Goal: Information Seeking & Learning: Learn about a topic

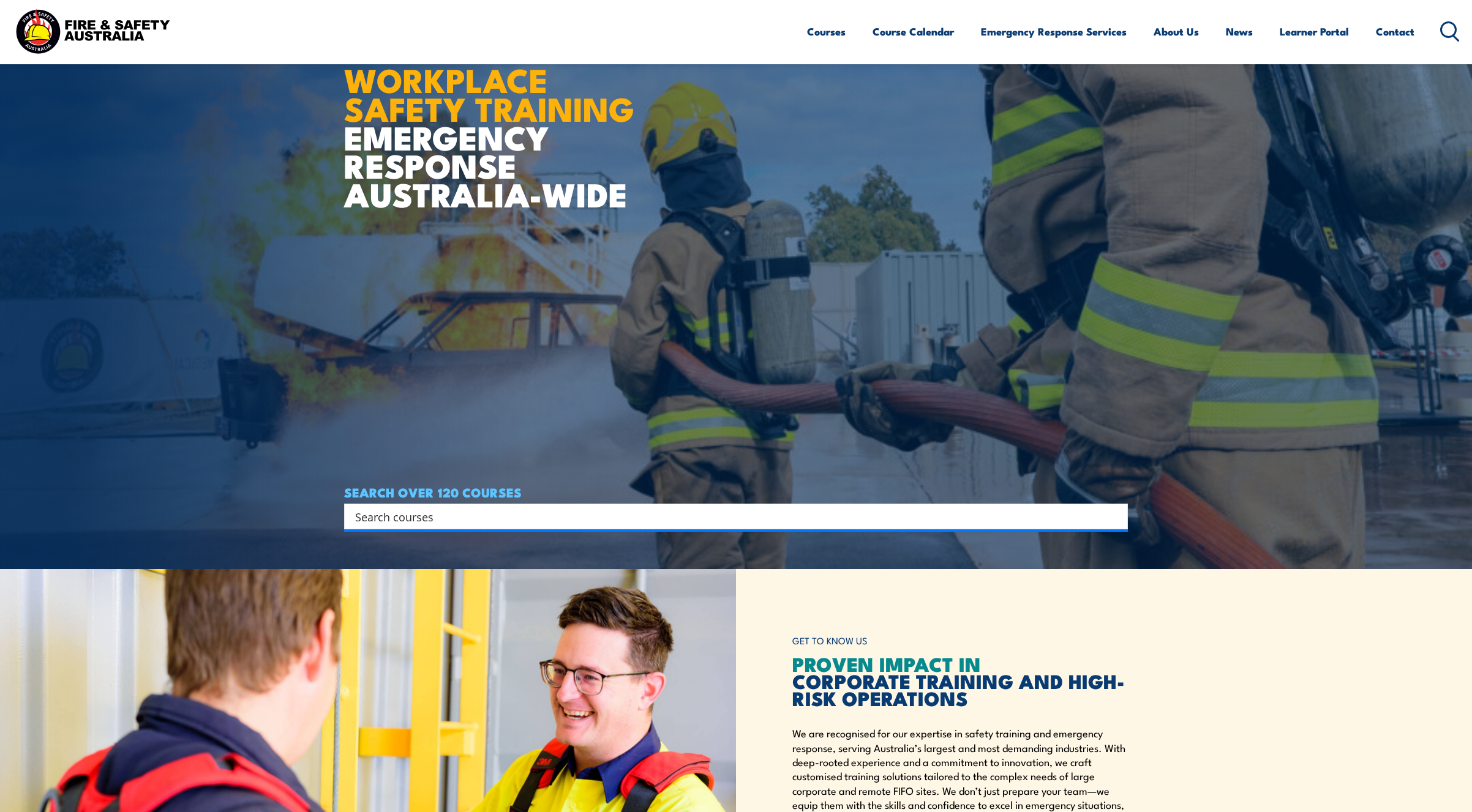
scroll to position [244, 0]
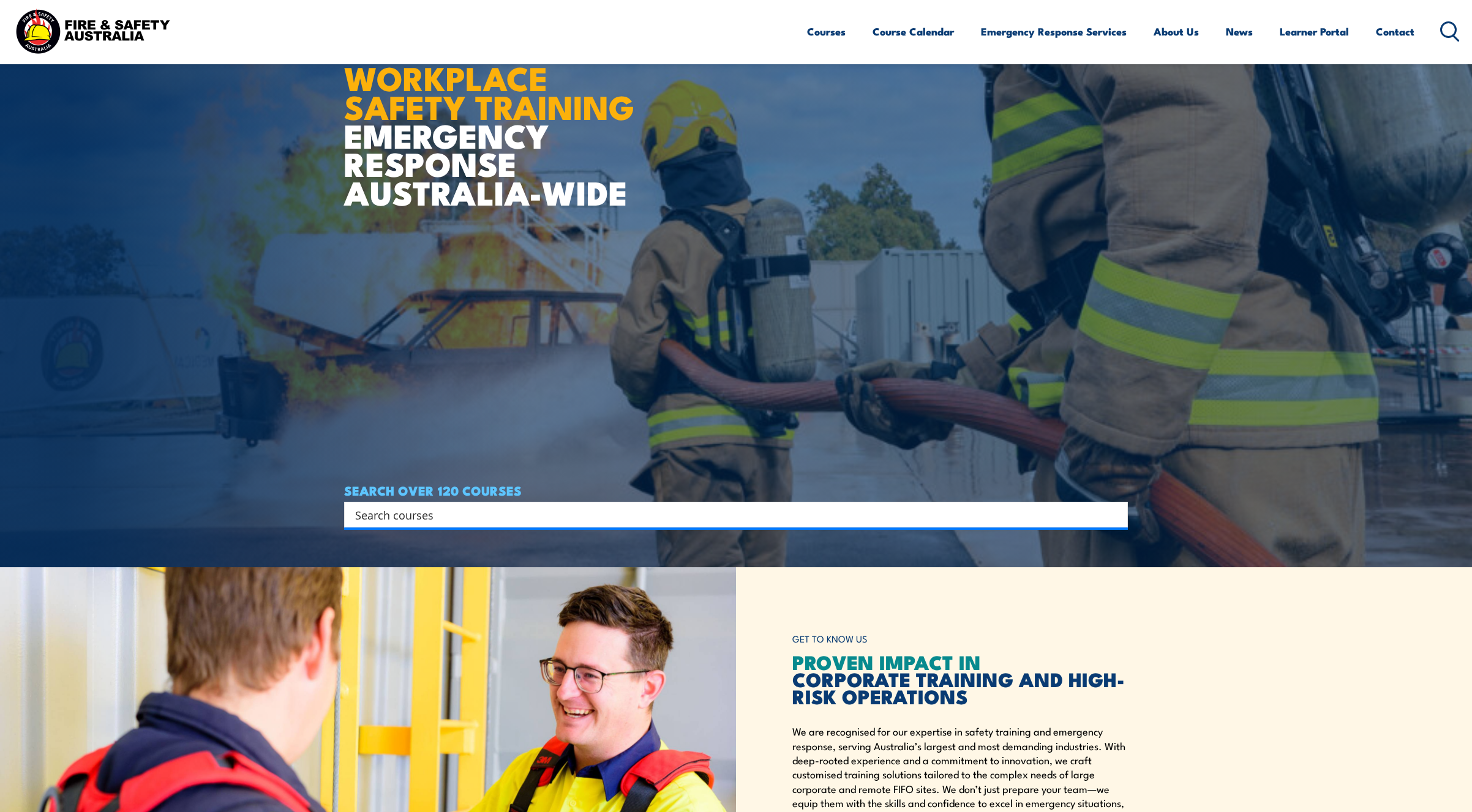
click at [404, 521] on input "Search input" at bounding box center [728, 514] width 746 height 18
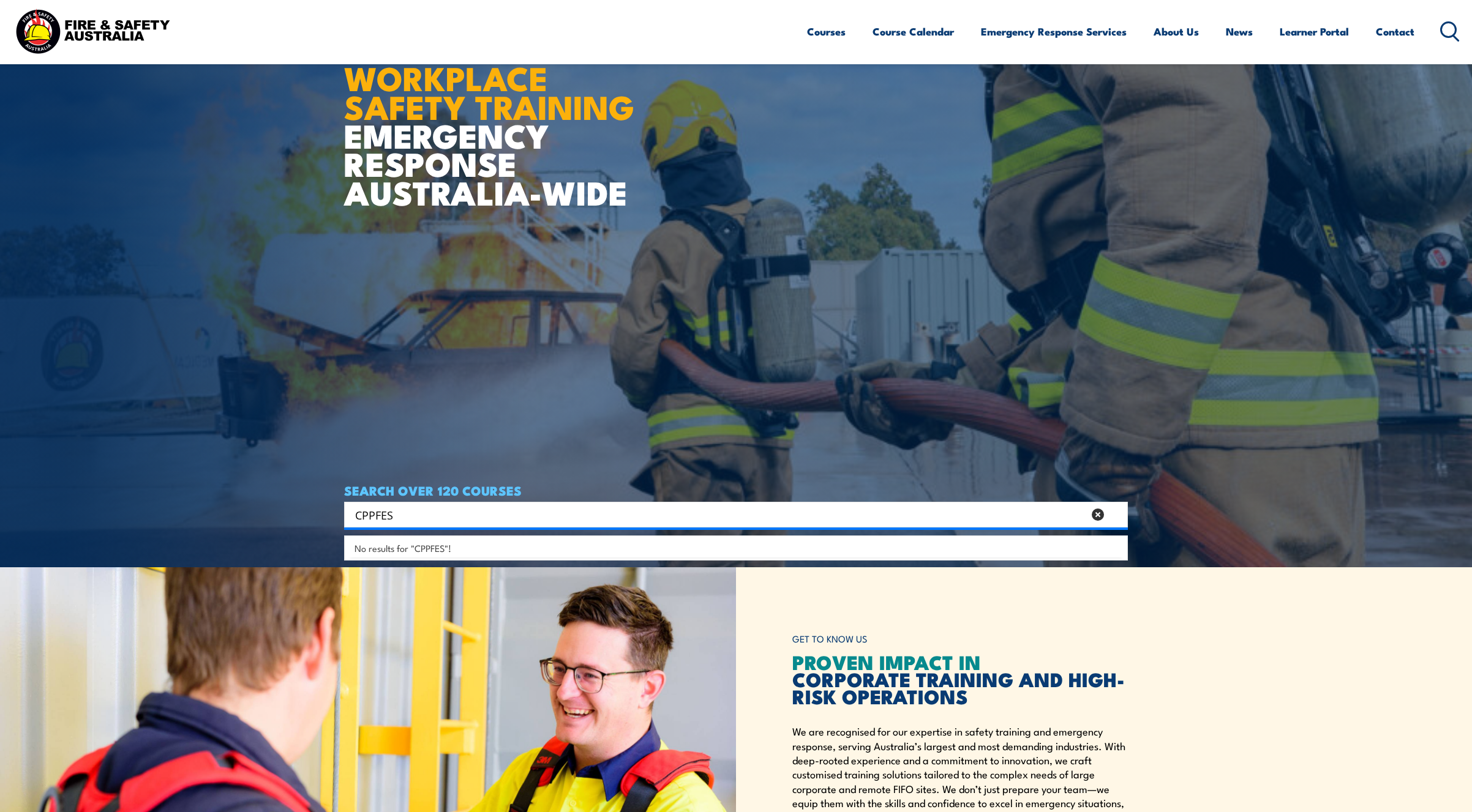
type input "CPPFES"
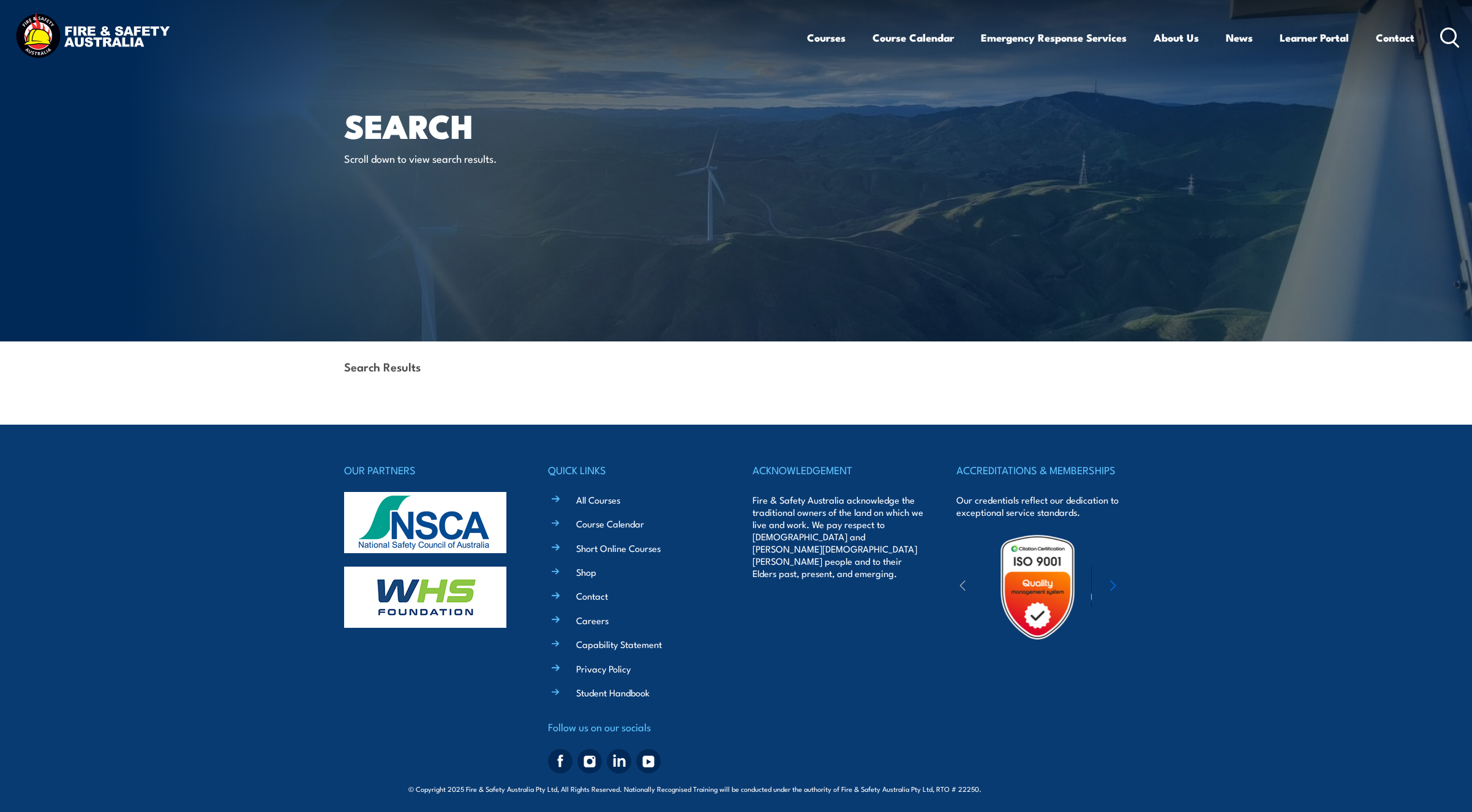
scroll to position [12, 0]
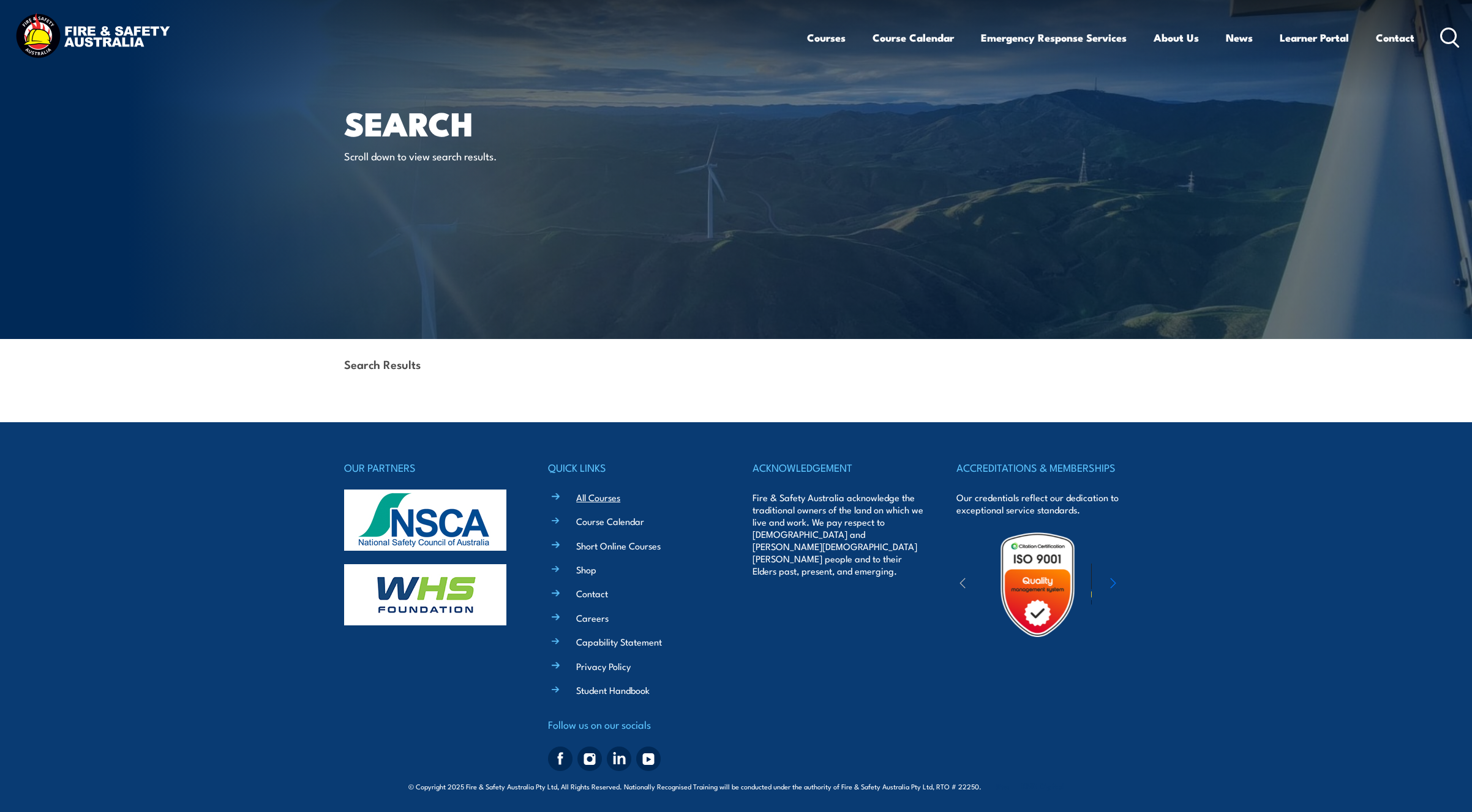
click at [605, 495] on link "All Courses" at bounding box center [597, 498] width 44 height 13
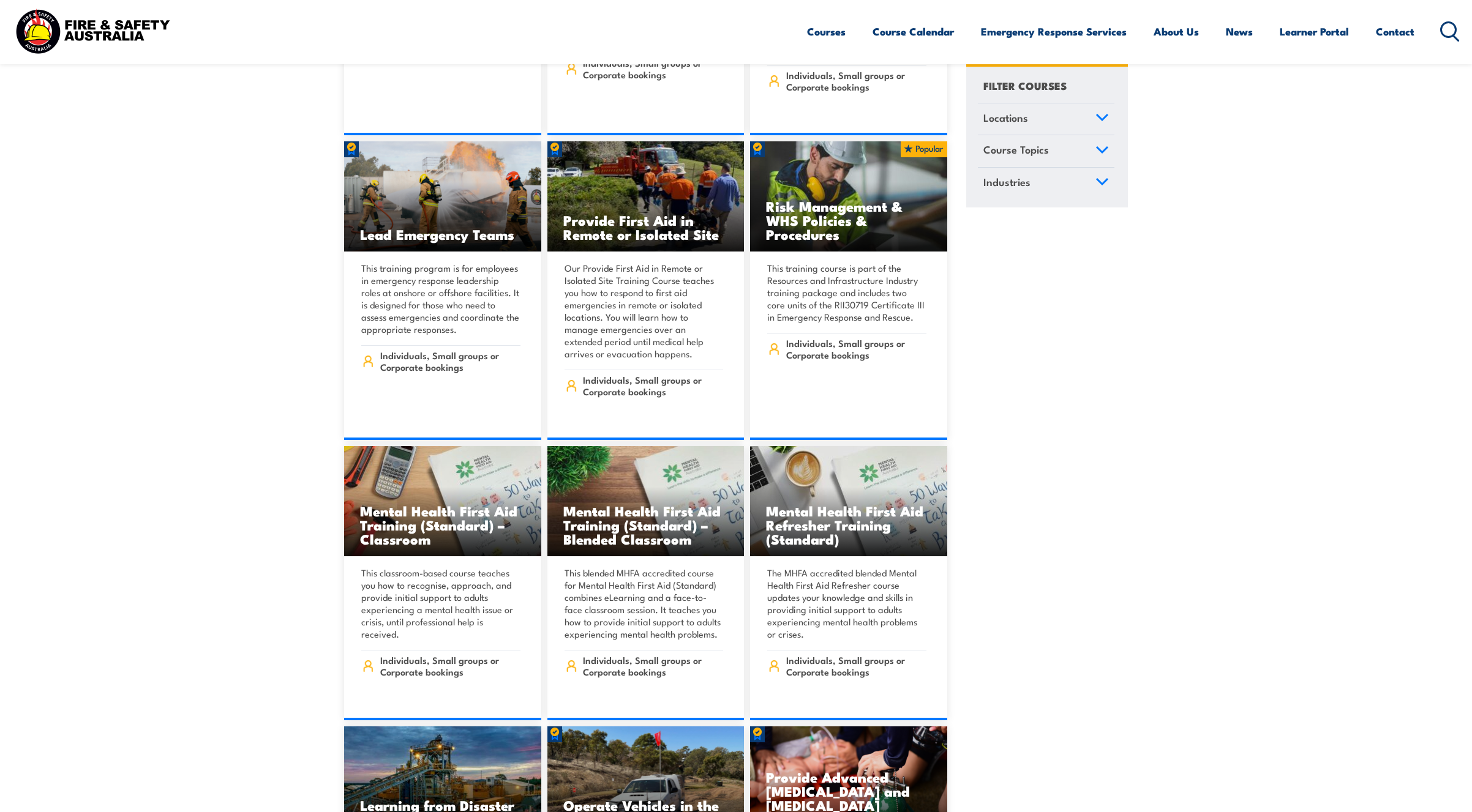
scroll to position [7098, 0]
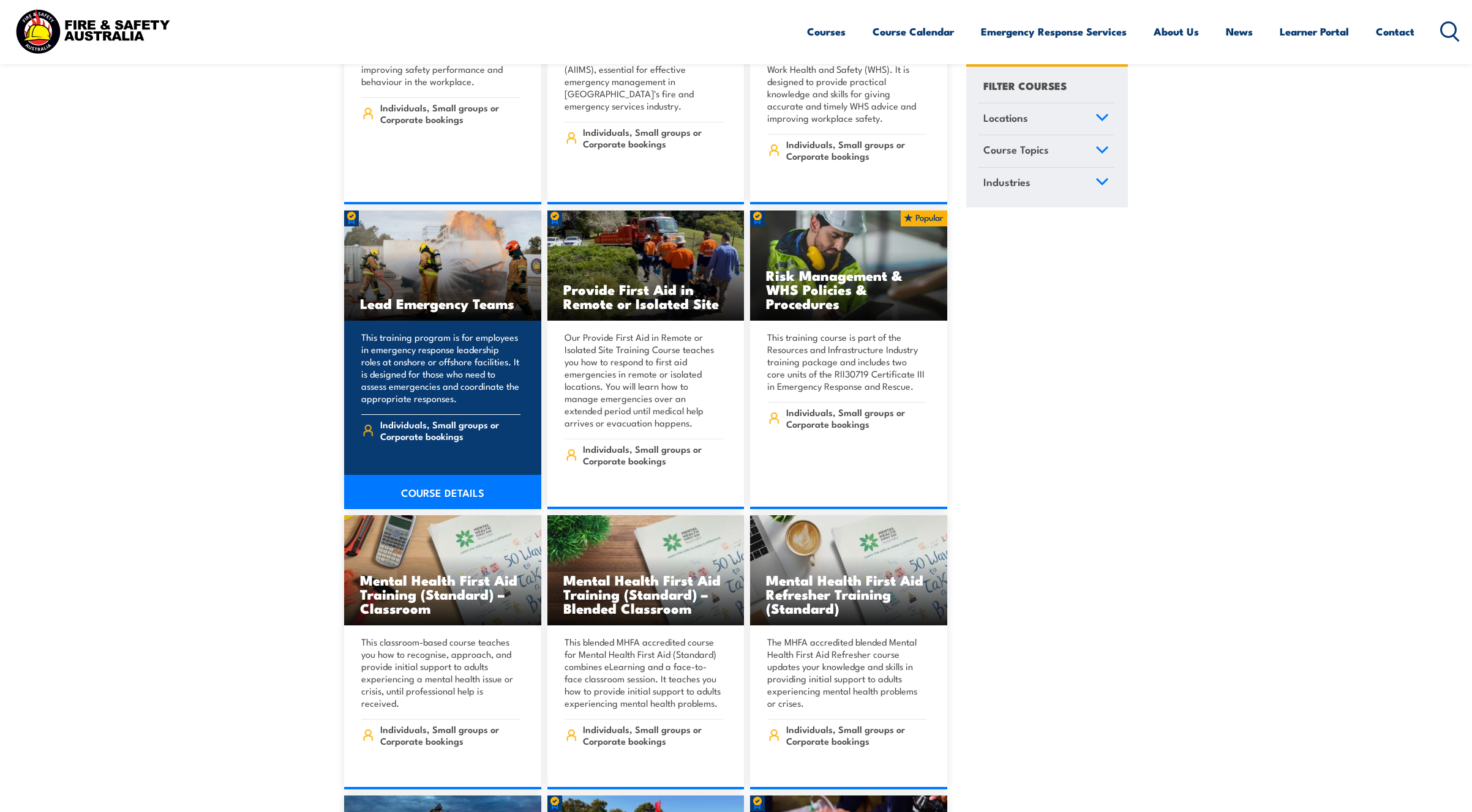
click at [453, 332] on p "This training program is for employees in emergency response leadership roles a…" at bounding box center [441, 368] width 159 height 74
click at [455, 475] on link "COURSE DETAILS" at bounding box center [442, 492] width 197 height 35
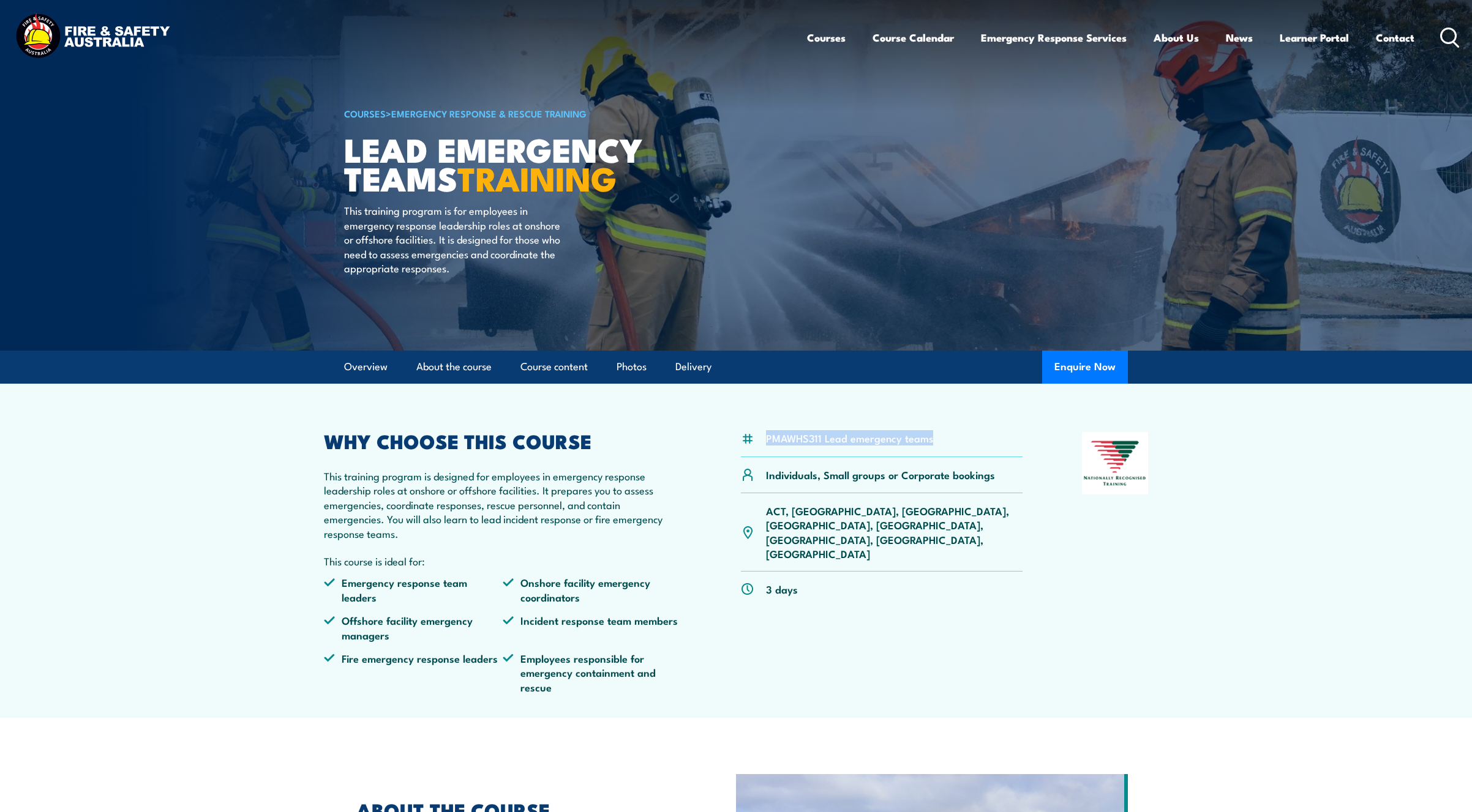
drag, startPoint x: 933, startPoint y: 436, endPoint x: 768, endPoint y: 443, distance: 165.1
click at [768, 443] on div "PMAWHS311 Lead emergency teams" at bounding box center [882, 444] width 281 height 25
copy li "PMAWHS311 Lead emergency teams"
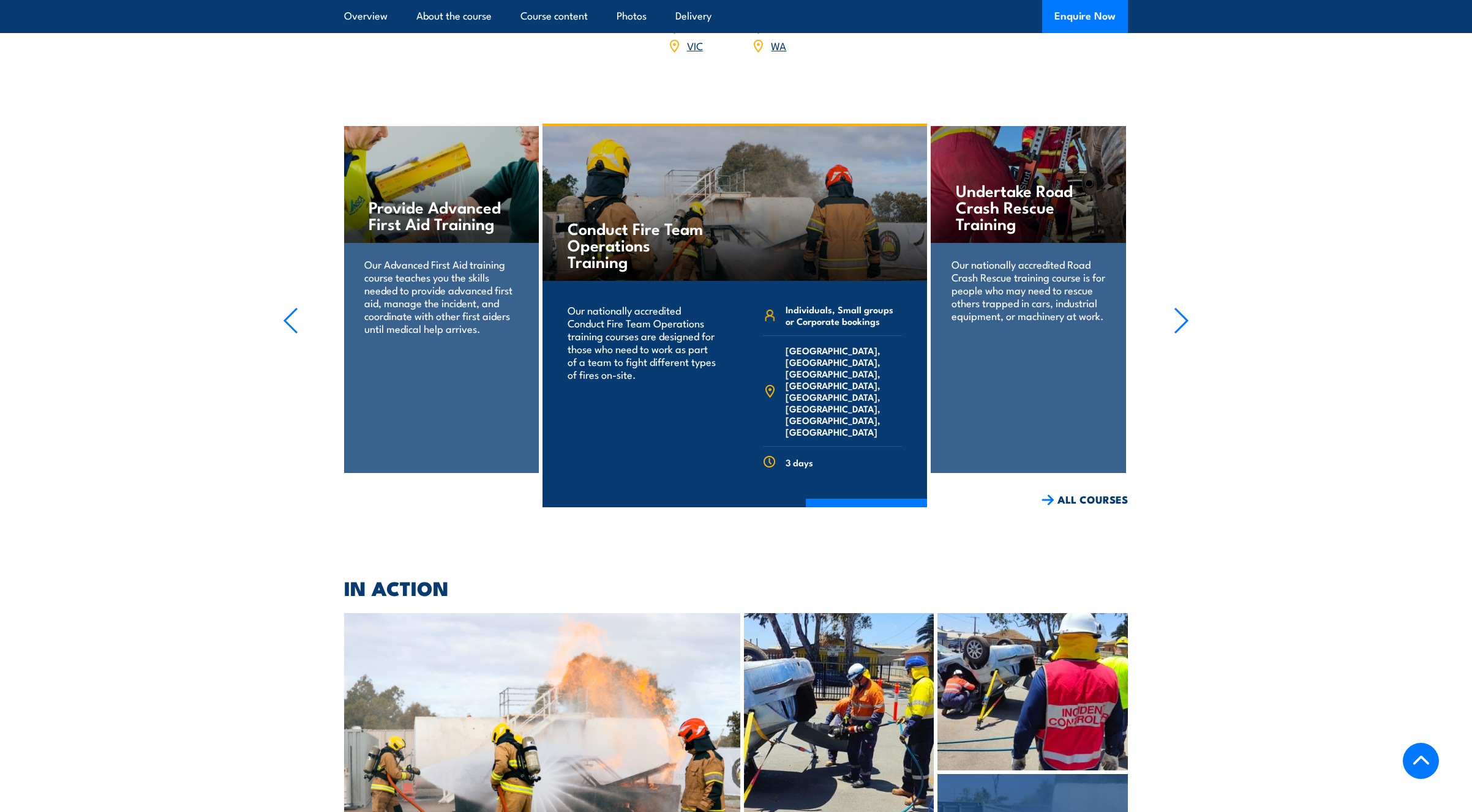
scroll to position [1775, 0]
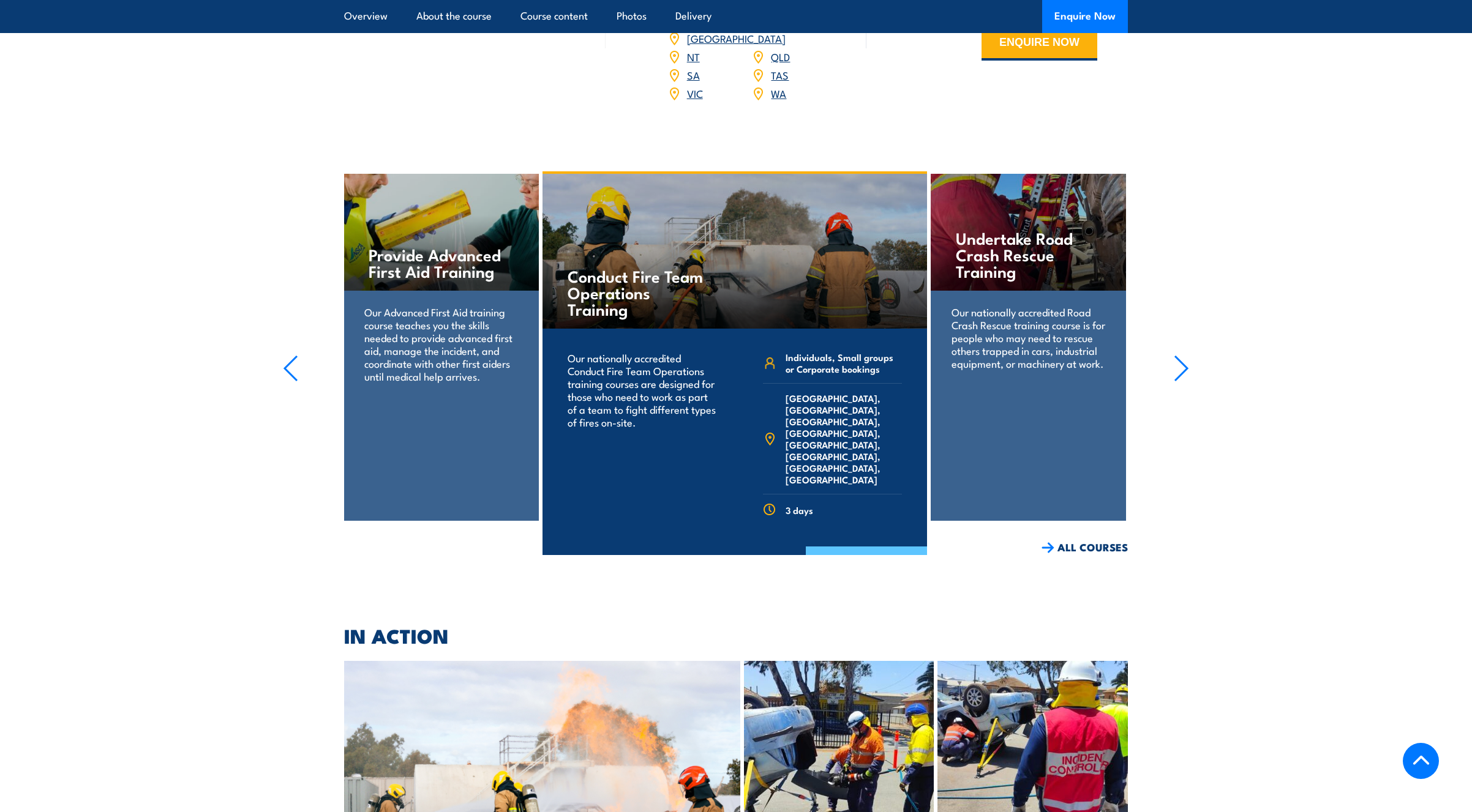
click at [879, 547] on link "COURSE DETAILS" at bounding box center [867, 562] width 121 height 32
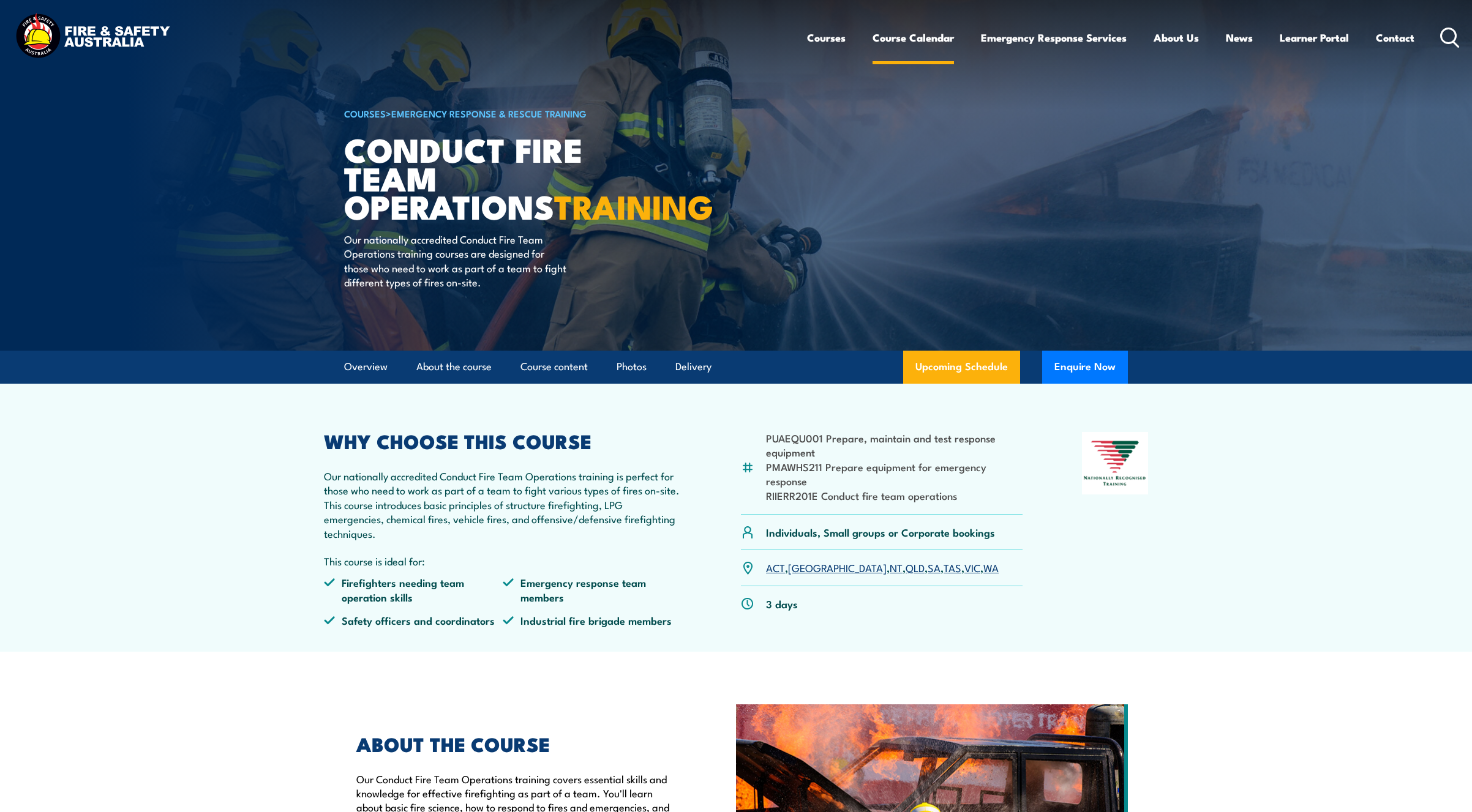
click at [922, 36] on link "Course Calendar" at bounding box center [913, 37] width 82 height 32
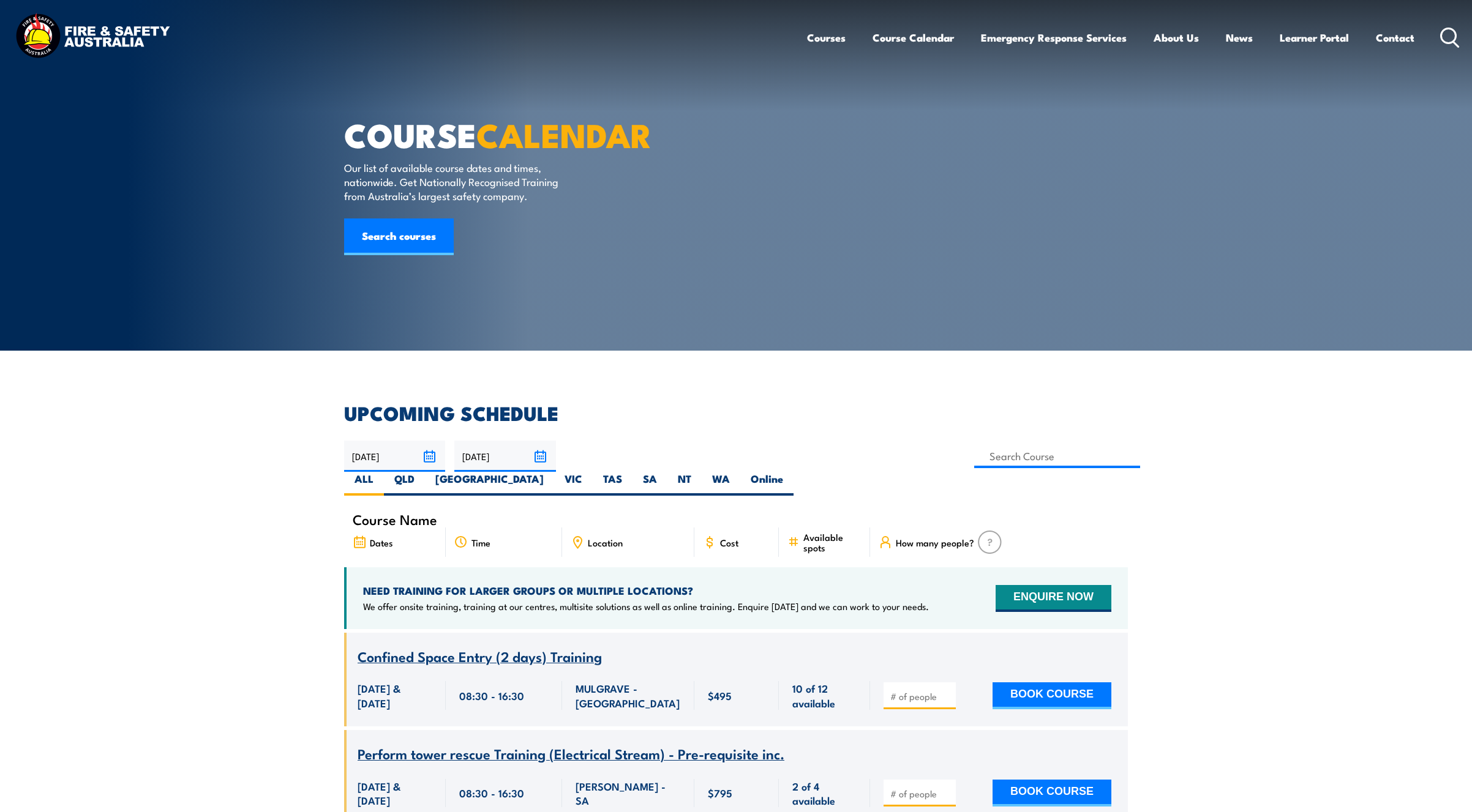
click at [825, 41] on link "Courses" at bounding box center [825, 37] width 38 height 32
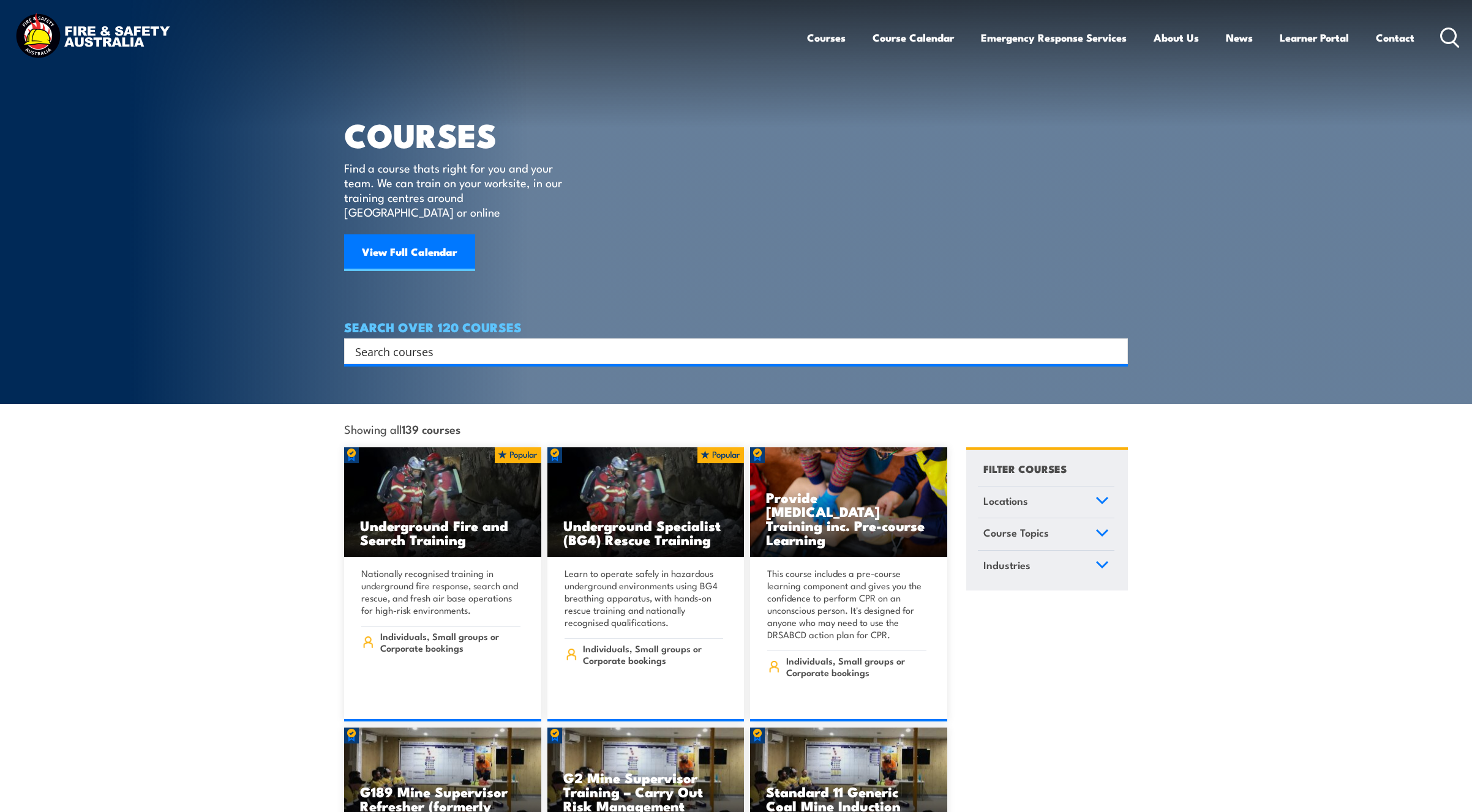
click at [444, 342] on input "Search input" at bounding box center [728, 350] width 746 height 18
type input "emergency team member"
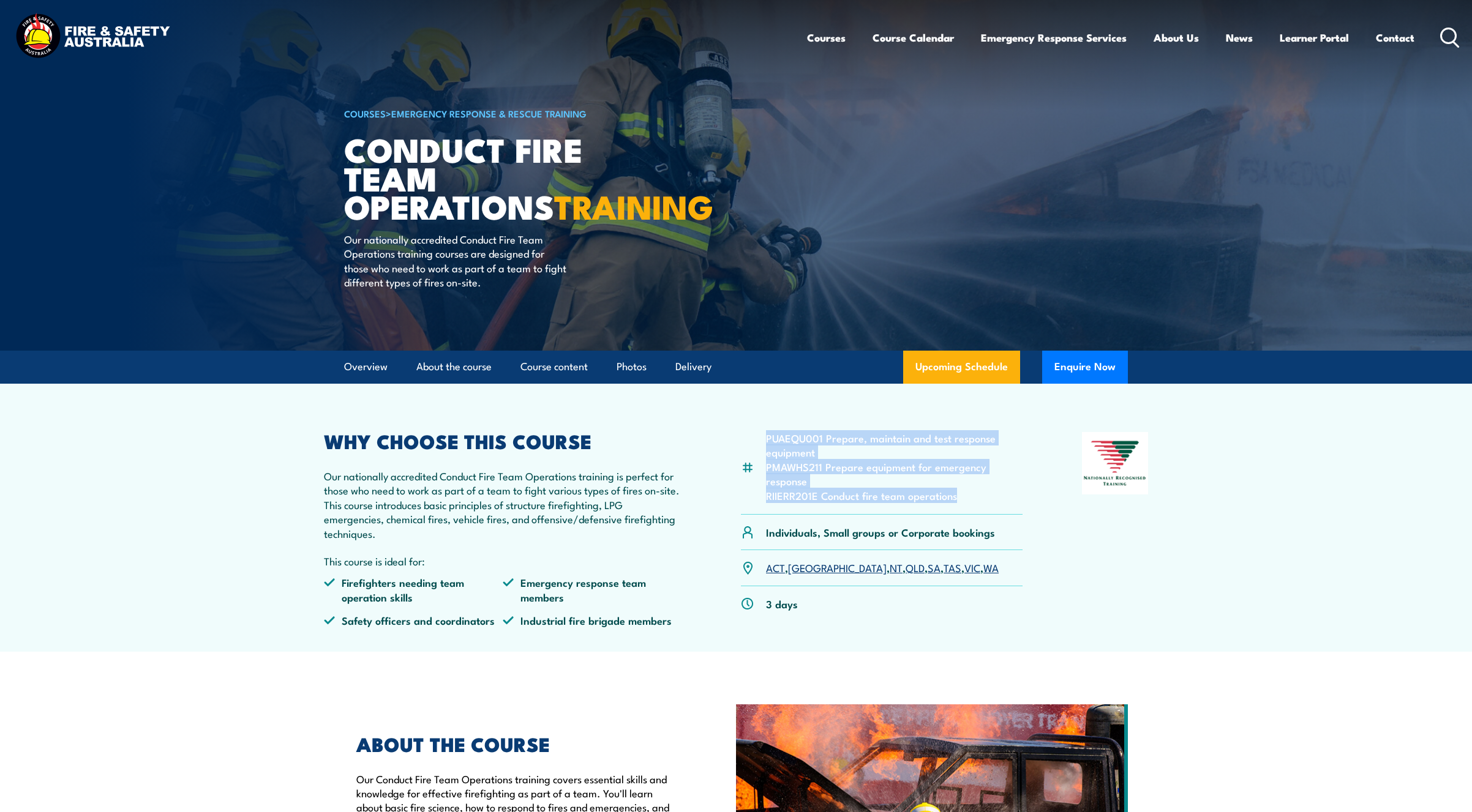
drag, startPoint x: 968, startPoint y: 512, endPoint x: 765, endPoint y: 438, distance: 216.1
click at [765, 438] on article "PUAEQU001 Prepare, maintain and test response equipment PMAWHS211 Prepare equip…" at bounding box center [736, 518] width 857 height 268
copy ul "PUAEQU001 Prepare, maintain and test response equipment PMAWHS211 Prepare equip…"
